Goal: Task Accomplishment & Management: Manage account settings

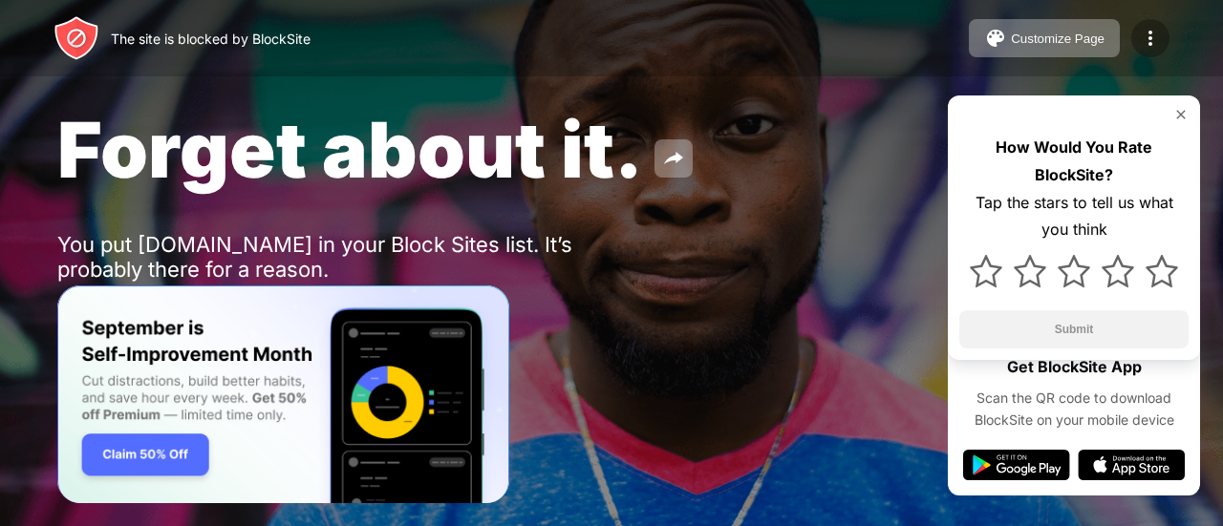
click at [1142, 35] on img at bounding box center [1149, 38] width 23 height 23
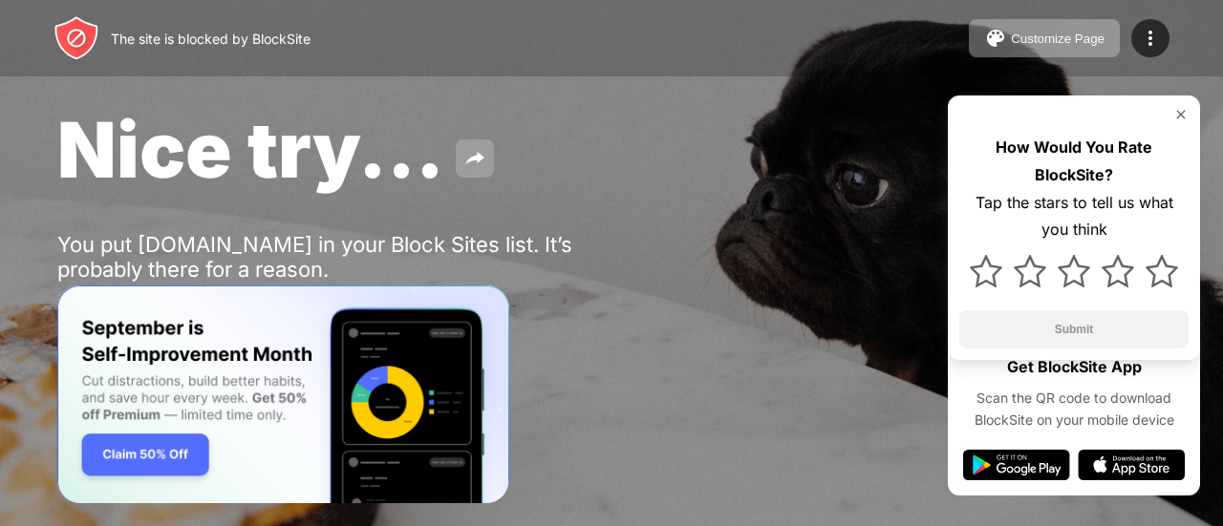
click at [483, 155] on button at bounding box center [475, 158] width 38 height 38
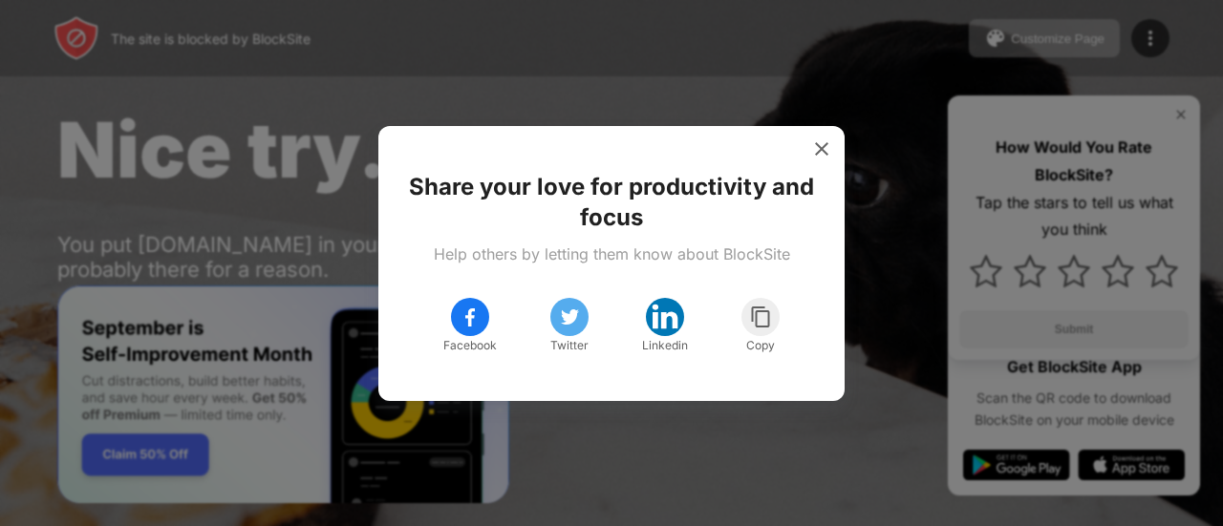
click at [808, 163] on div "Share your love for productivity and focus Help others by letting them know abo…" at bounding box center [611, 263] width 420 height 229
click at [828, 142] on img at bounding box center [821, 148] width 19 height 19
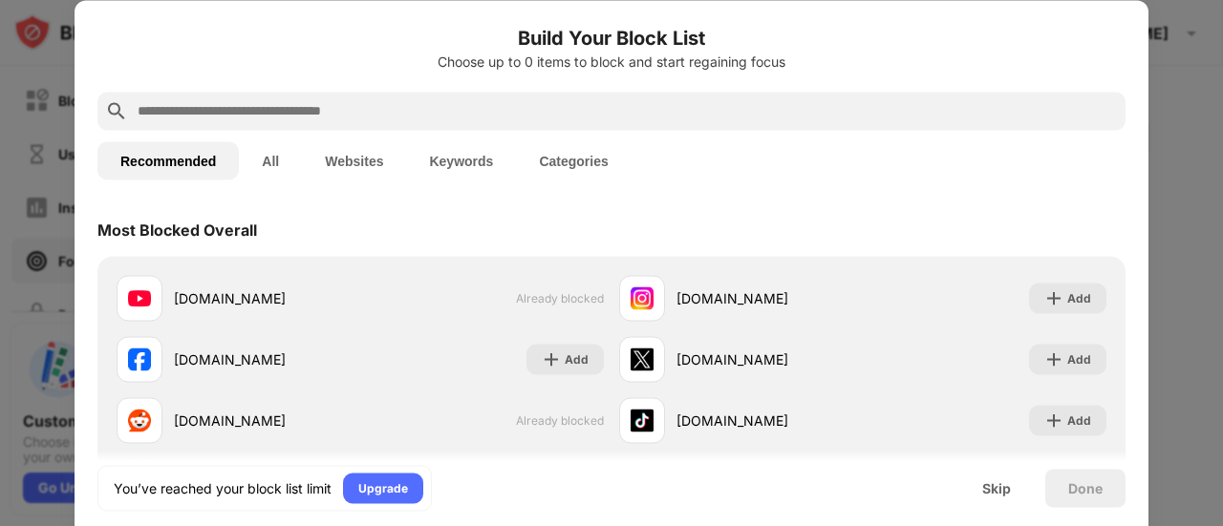
click at [260, 159] on button "All" at bounding box center [270, 160] width 63 height 38
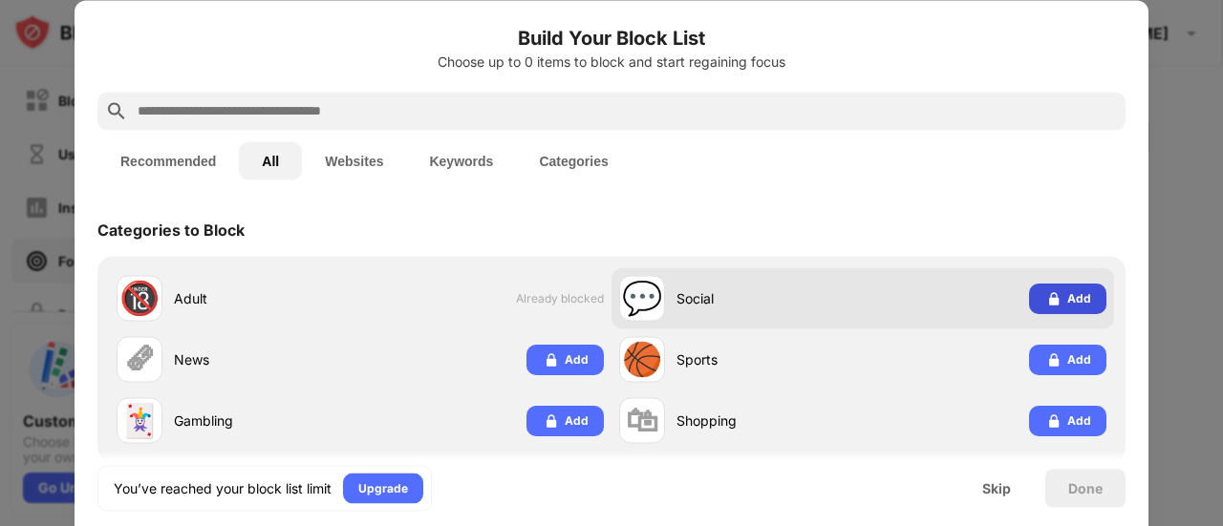
click at [1068, 299] on div "Add" at bounding box center [1079, 297] width 24 height 19
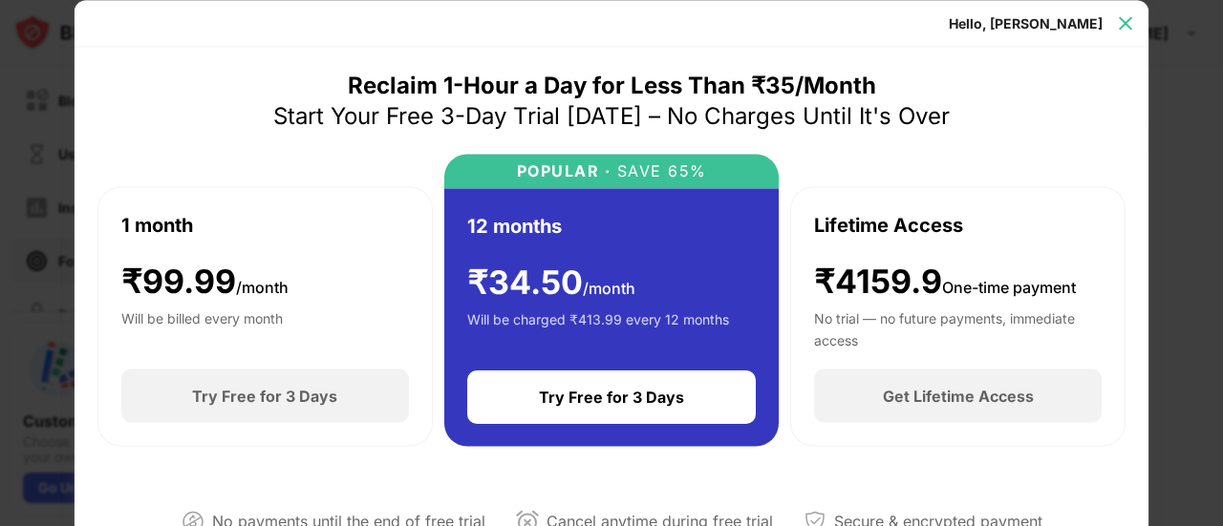
click at [1121, 24] on img at bounding box center [1125, 22] width 19 height 19
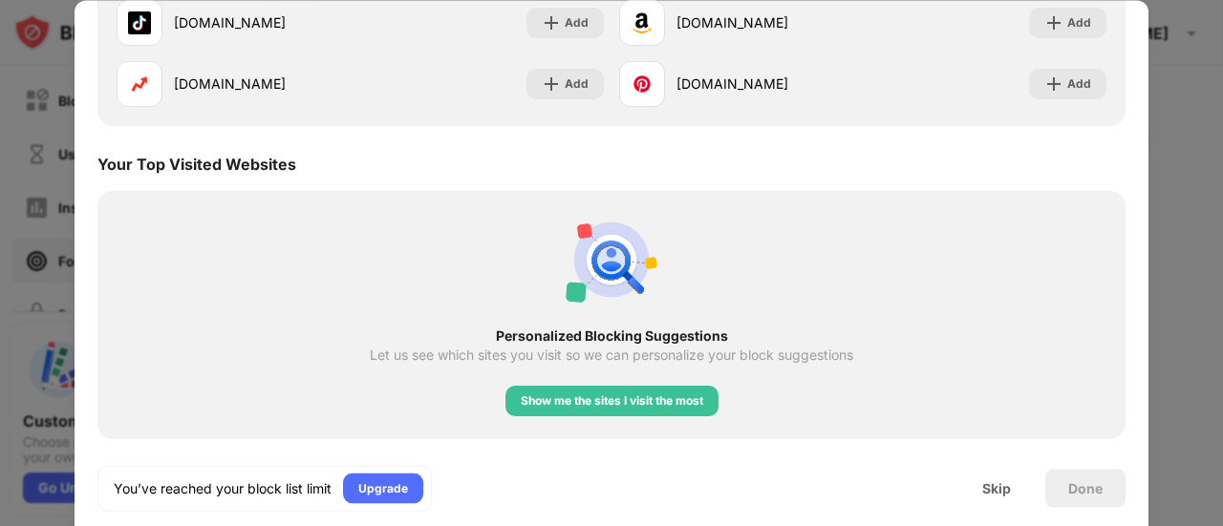
scroll to position [3228, 0]
